Goal: Task Accomplishment & Management: Complete application form

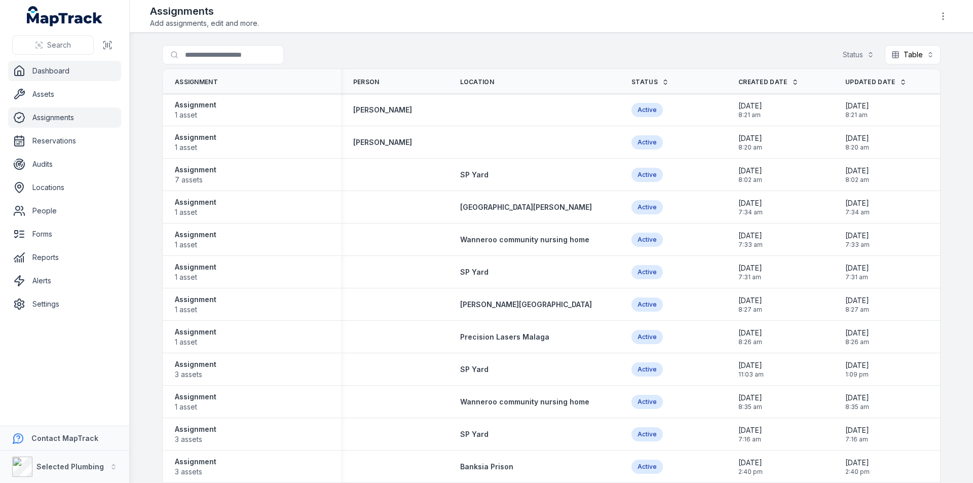
click at [52, 64] on link "Dashboard" at bounding box center [64, 71] width 113 height 20
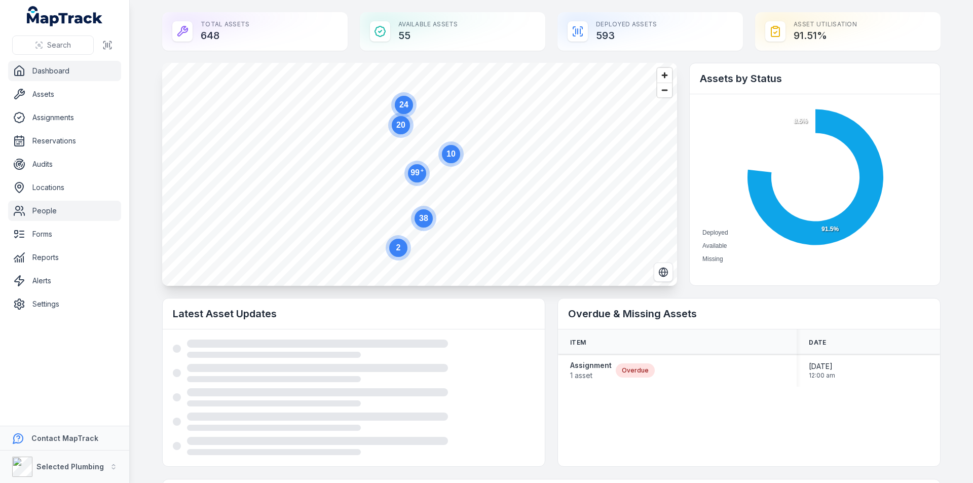
click at [64, 209] on link "People" at bounding box center [64, 211] width 113 height 20
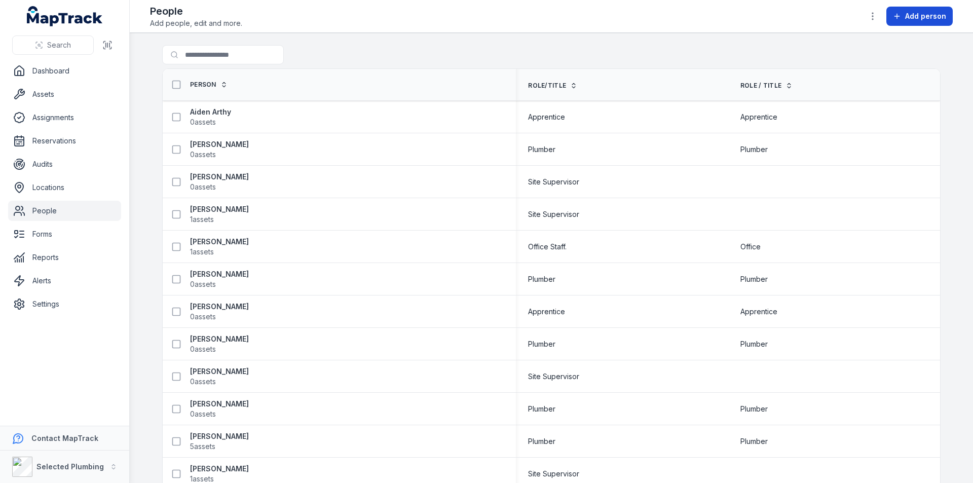
click at [915, 23] on button "Add person" at bounding box center [920, 16] width 66 height 19
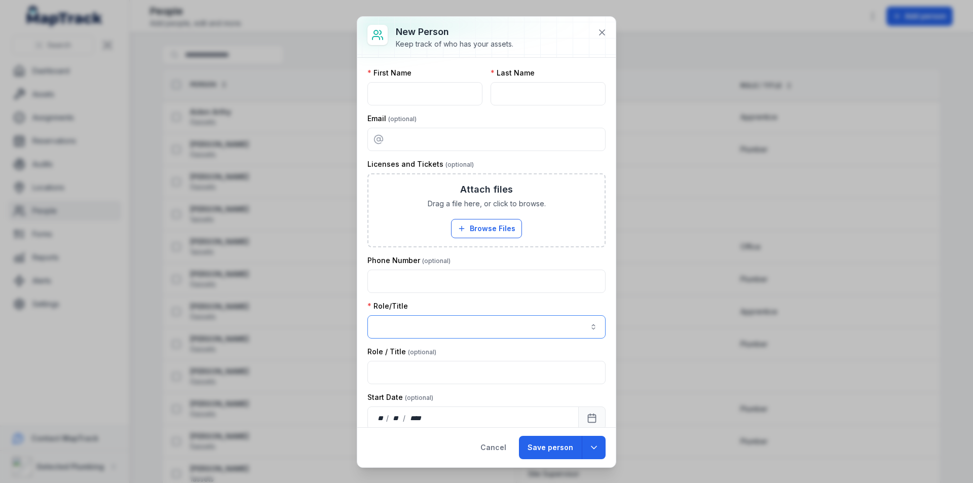
click at [427, 329] on button "button" at bounding box center [487, 326] width 238 height 23
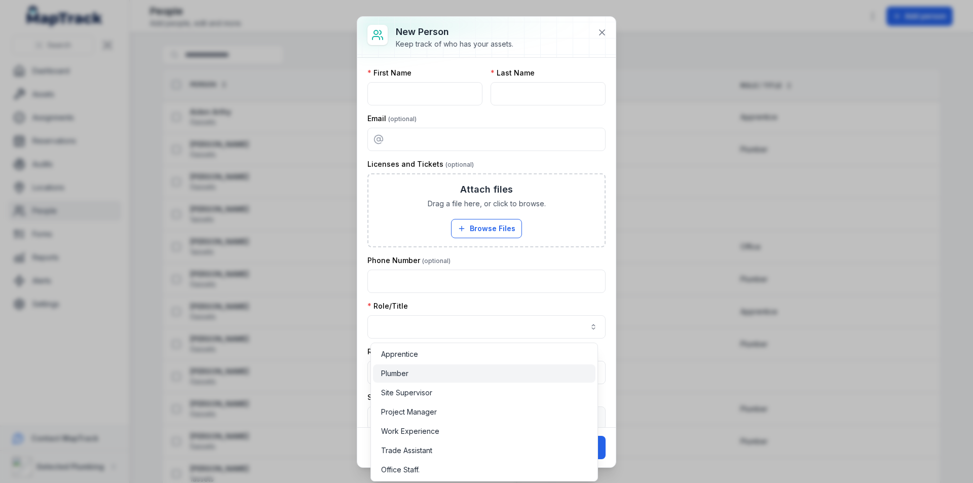
click at [414, 372] on div "Plumber" at bounding box center [484, 374] width 206 height 10
click at [458, 305] on div "Role/Title Plumber *******" at bounding box center [487, 320] width 238 height 38
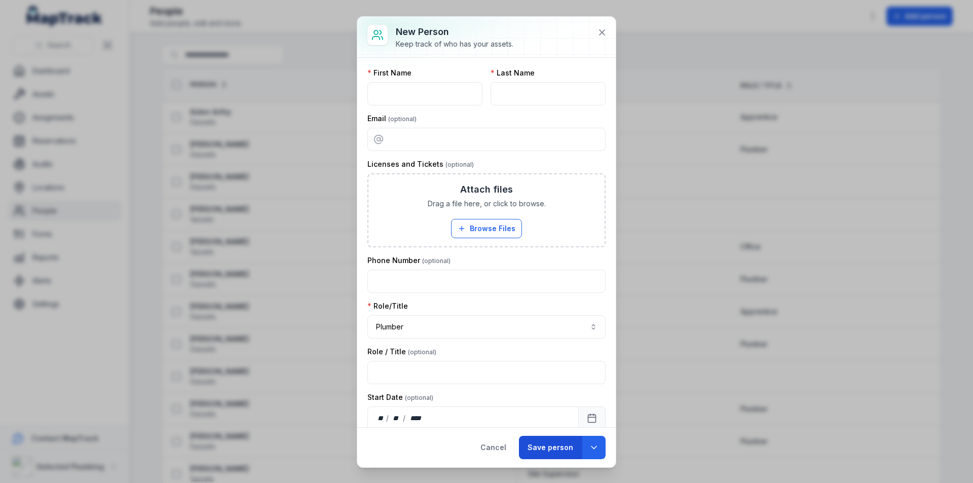
click at [562, 446] on button "Save person" at bounding box center [550, 447] width 63 height 23
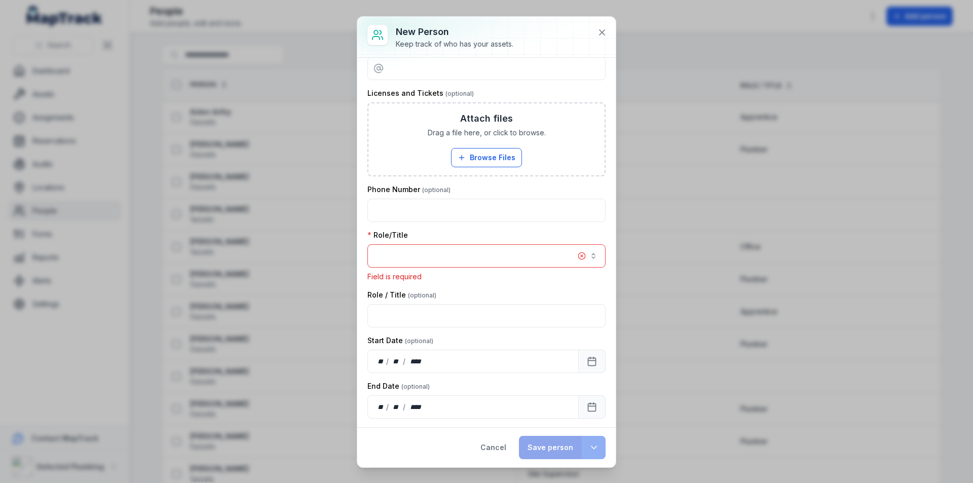
scroll to position [99, 0]
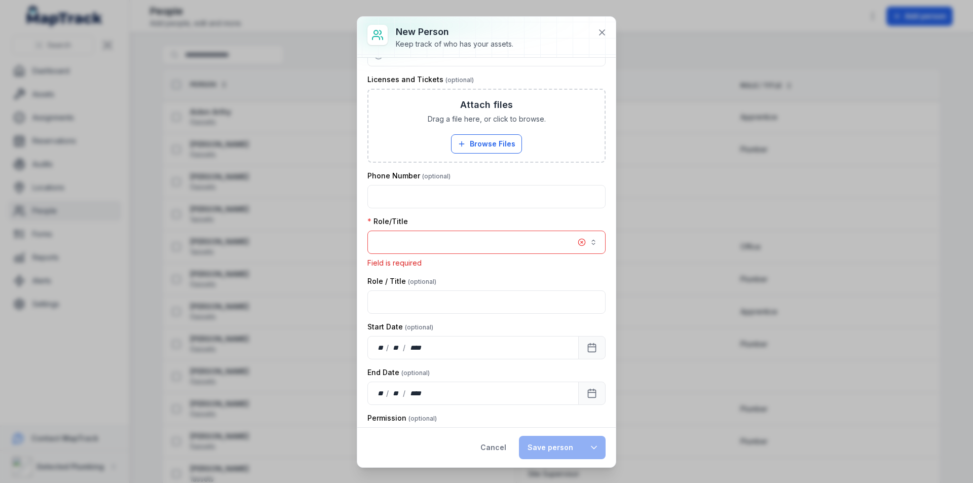
click at [388, 246] on button "button" at bounding box center [487, 242] width 238 height 23
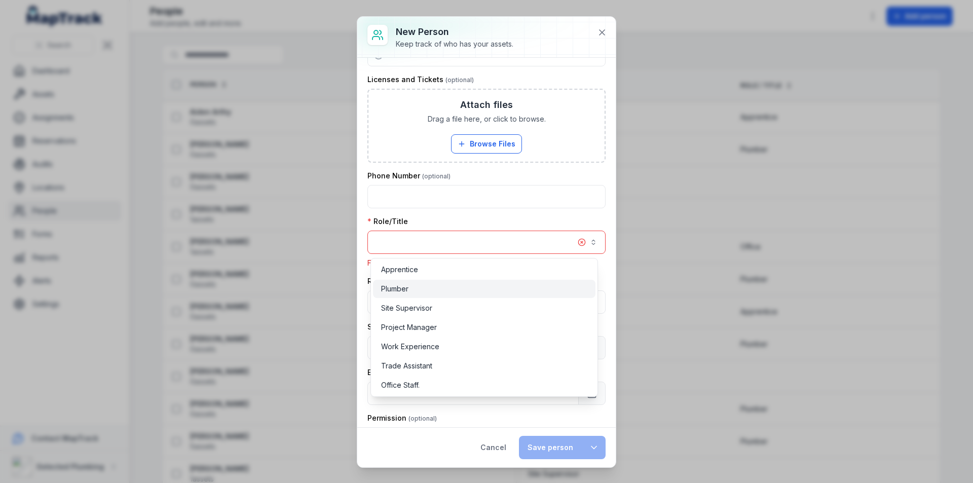
click at [393, 287] on span "Plumber" at bounding box center [394, 289] width 27 height 10
click at [599, 32] on div "New person Keep track of who has your assets. First Name Field is required Last…" at bounding box center [486, 242] width 259 height 451
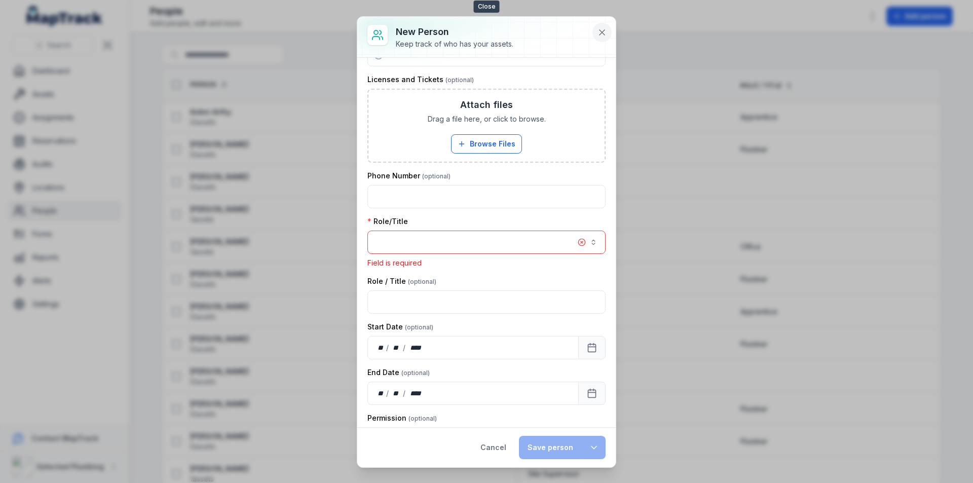
click at [606, 30] on icon at bounding box center [602, 32] width 10 height 10
